Goal: Check status

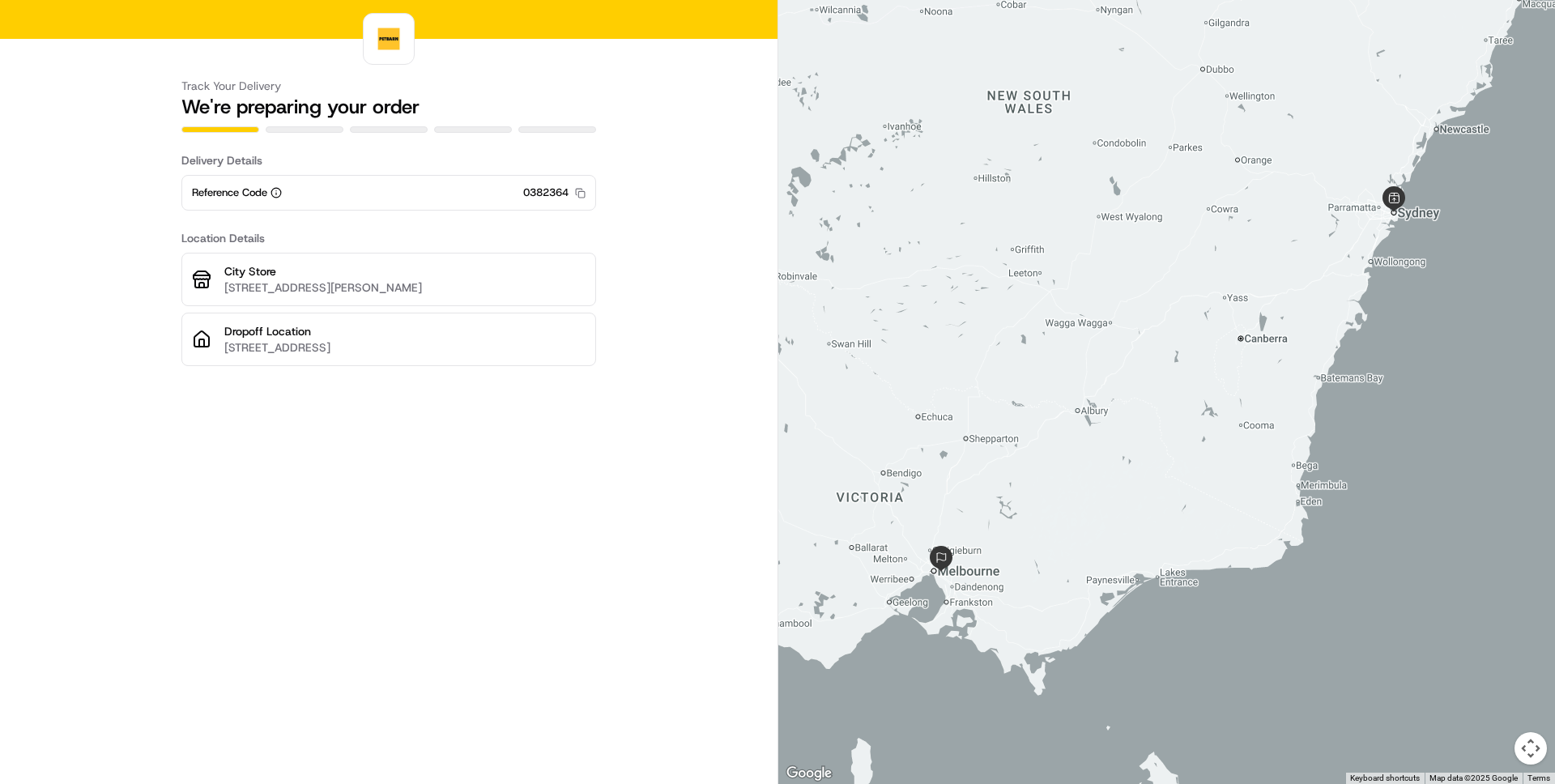
click at [400, 207] on div "Reference Code 0382364 Copy 0382364" at bounding box center [388, 192] width 415 height 35
click at [359, 259] on div "City Store [STREET_ADDRESS][PERSON_NAME]" at bounding box center [388, 279] width 415 height 54
click at [327, 280] on p "[STREET_ADDRESS][PERSON_NAME]" at bounding box center [405, 287] width 362 height 17
